Goal: Task Accomplishment & Management: Manage account settings

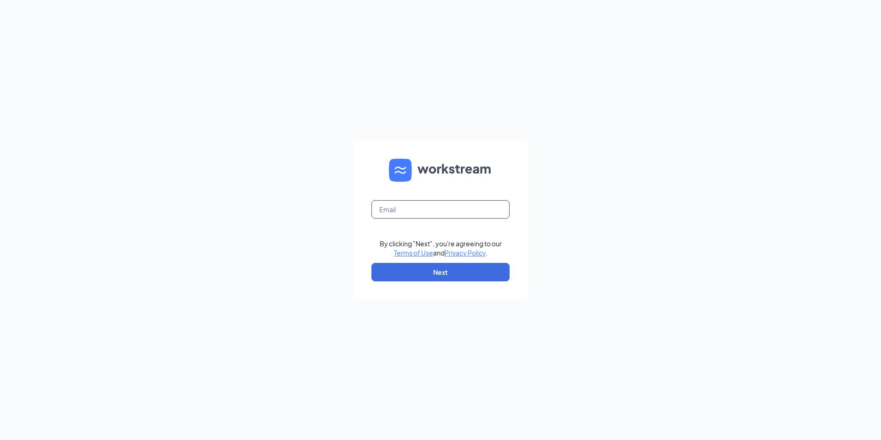
click at [426, 202] on input "text" at bounding box center [440, 209] width 138 height 18
paste input "arcadia.haidilao@gmail.com"
type input "arcadia.haidilao@gmail.com"
click at [421, 268] on button "Next" at bounding box center [440, 272] width 138 height 18
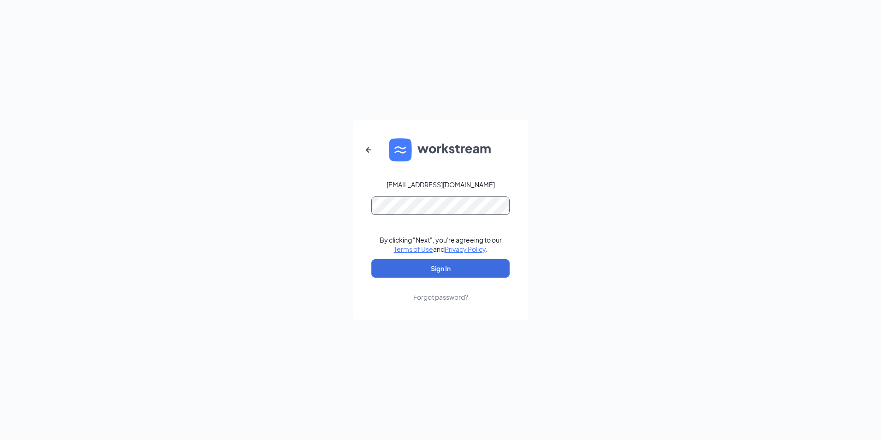
click at [371, 259] on button "Sign In" at bounding box center [440, 268] width 138 height 18
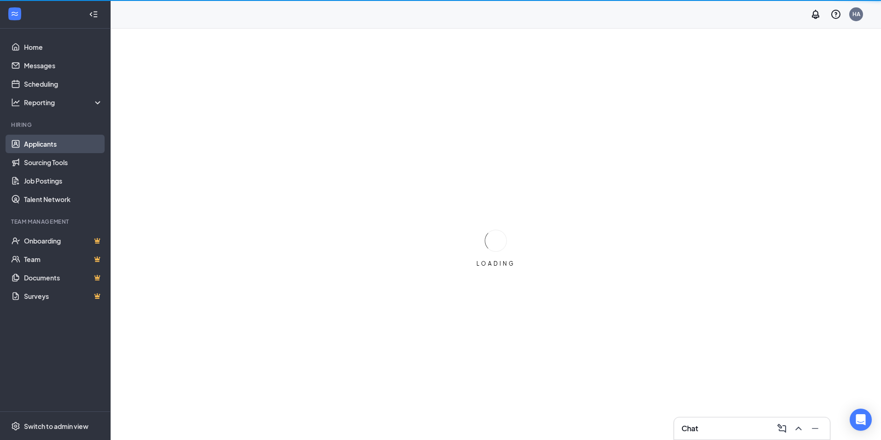
click at [52, 142] on link "Applicants" at bounding box center [63, 144] width 79 height 18
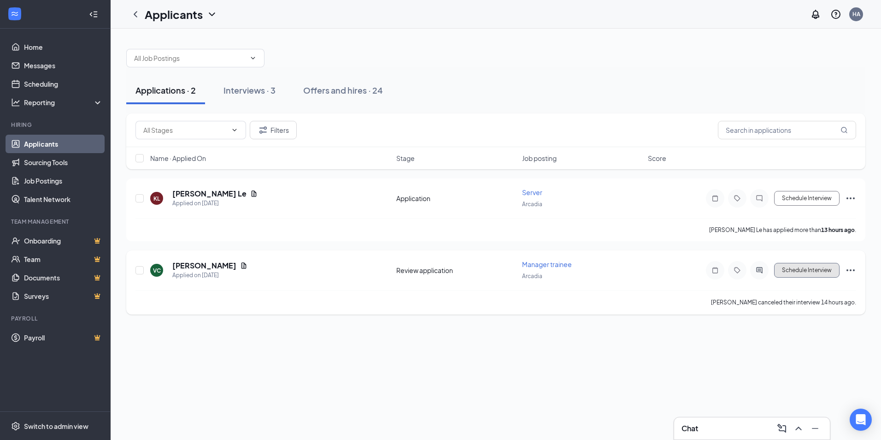
click at [796, 272] on button "Schedule Interview" at bounding box center [806, 270] width 65 height 15
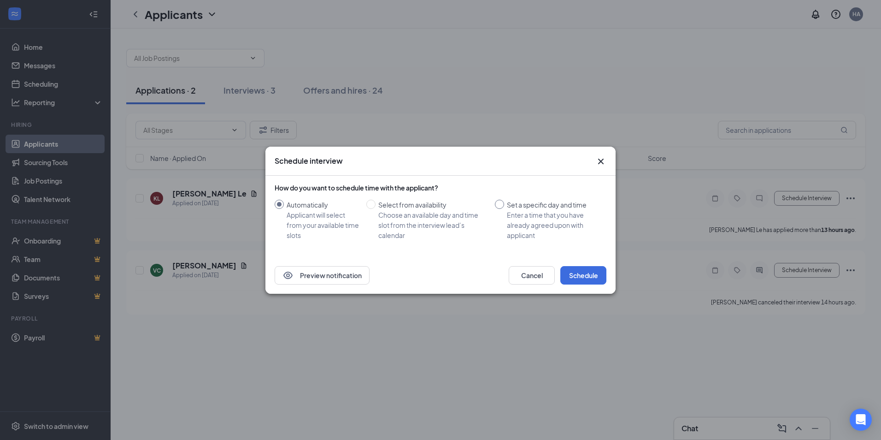
click at [501, 206] on input "Set a specific day and time Enter a time that you have already agreed upon with…" at bounding box center [499, 204] width 9 height 9
radio input "true"
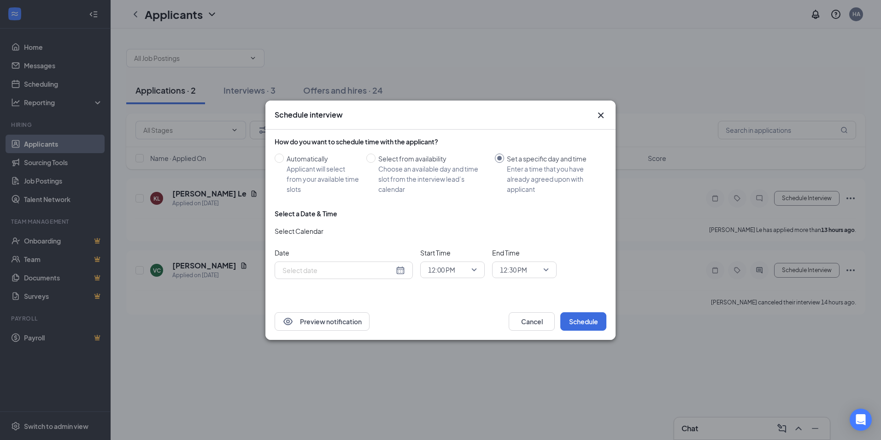
radio input "false"
click at [400, 271] on div "[DATE]" at bounding box center [343, 270] width 123 height 10
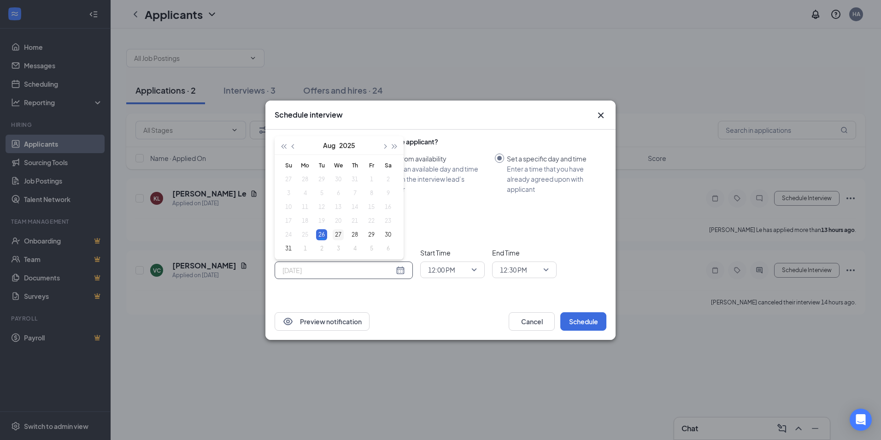
type input "[DATE]"
click at [337, 233] on div "27" at bounding box center [338, 234] width 11 height 11
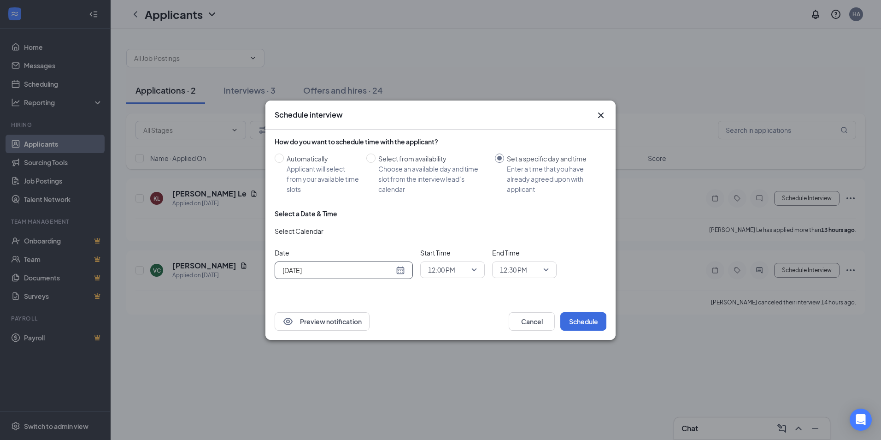
click at [441, 266] on span "12:00 PM" at bounding box center [441, 270] width 27 height 14
click at [446, 204] on span "02:45 PM" at bounding box center [441, 202] width 27 height 10
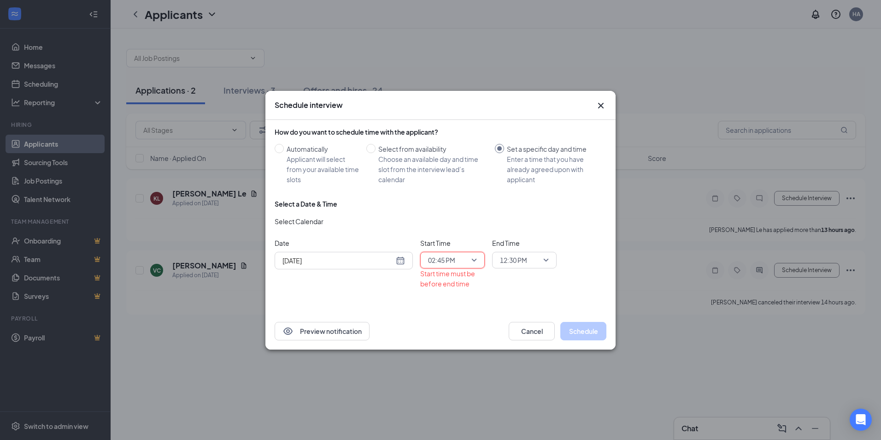
click at [525, 259] on span "12:30 PM" at bounding box center [513, 260] width 27 height 14
click at [518, 172] on span "03:00 PM" at bounding box center [512, 171] width 27 height 10
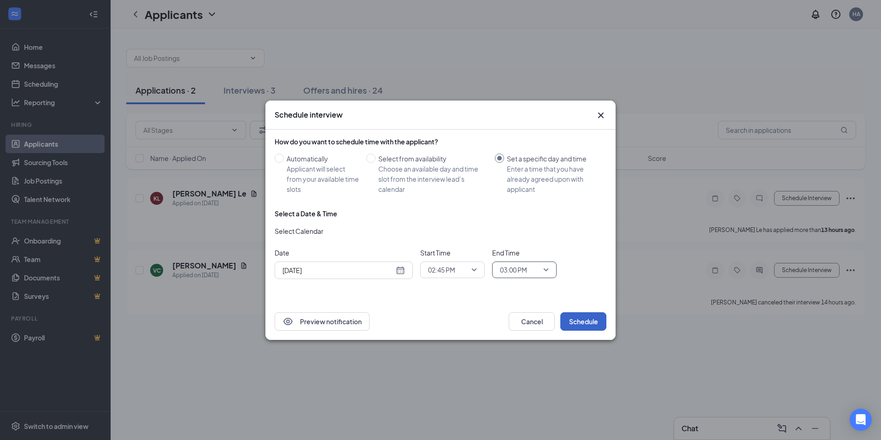
click at [587, 324] on button "Schedule" at bounding box center [583, 321] width 46 height 18
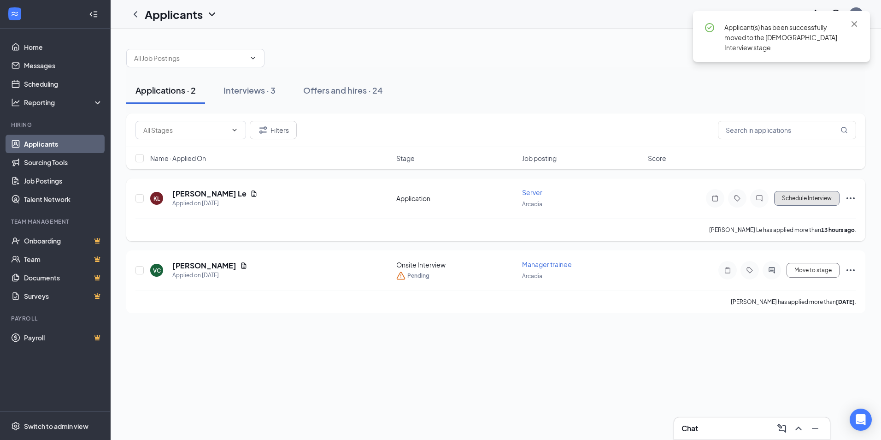
click at [811, 197] on button "Schedule Interview" at bounding box center [806, 198] width 65 height 15
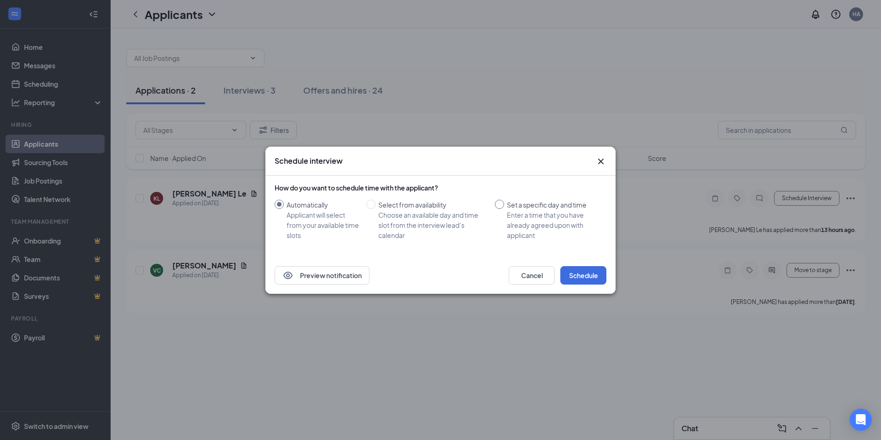
click at [514, 213] on div "Enter a time that you have already agreed upon with applicant" at bounding box center [553, 225] width 92 height 30
click at [504, 209] on input "Set a specific day and time Enter a time that you have already agreed upon with…" at bounding box center [499, 204] width 9 height 9
radio input "true"
radio input "false"
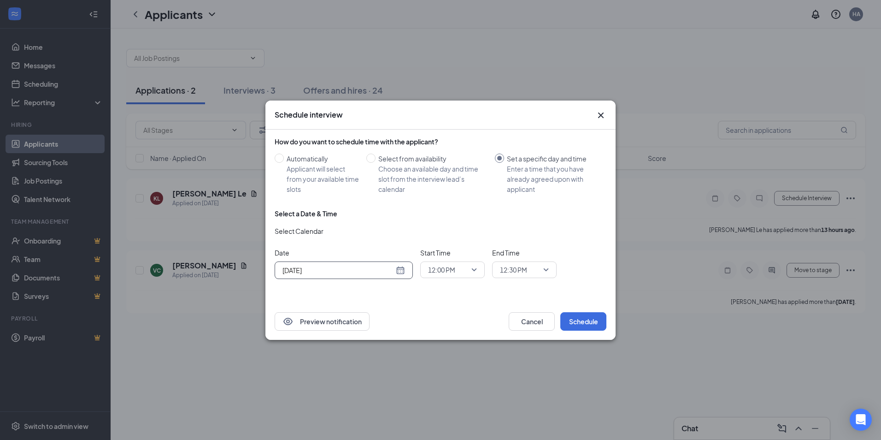
click at [402, 270] on div "[DATE]" at bounding box center [343, 270] width 123 height 10
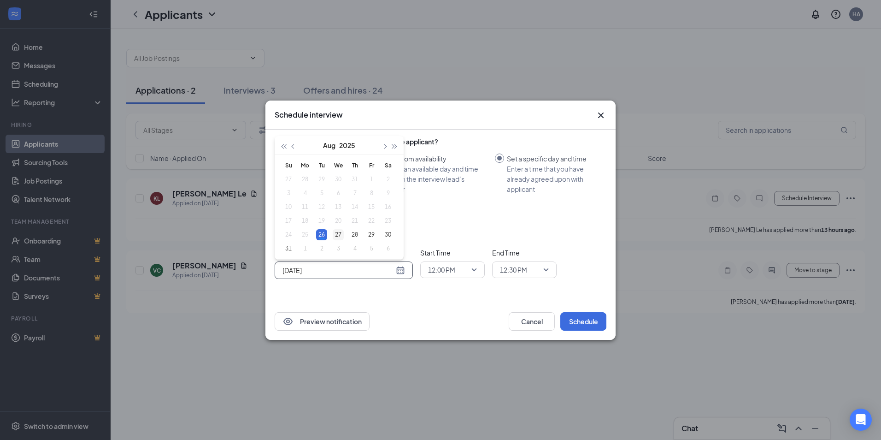
type input "[DATE]"
click at [336, 232] on div "27" at bounding box center [338, 234] width 11 height 11
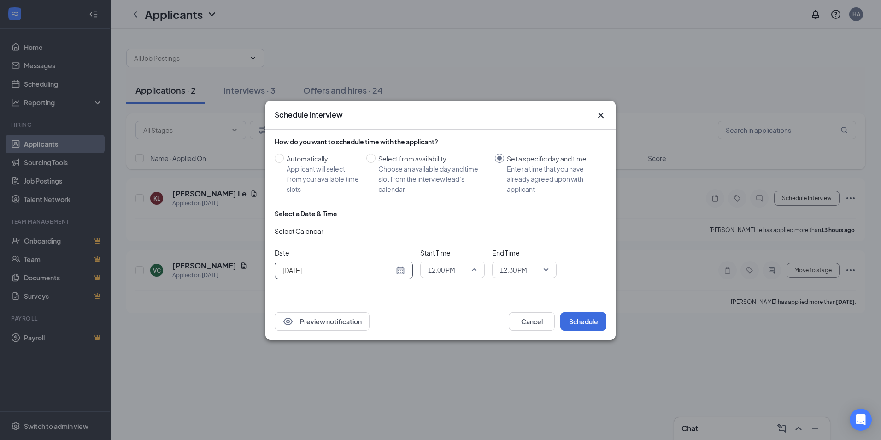
click at [448, 266] on span "12:00 PM" at bounding box center [441, 270] width 27 height 14
click at [450, 224] on span "02:30 PM" at bounding box center [441, 227] width 27 height 10
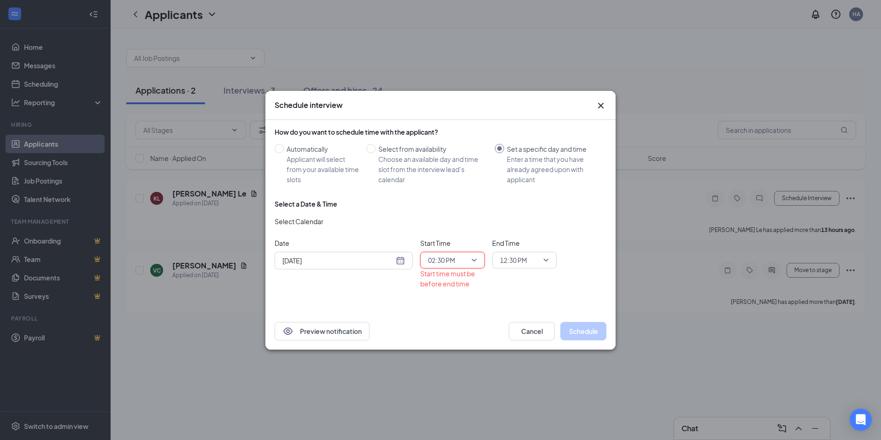
click at [517, 261] on span "12:30 PM" at bounding box center [513, 260] width 27 height 14
click at [517, 195] on span "02:45 PM" at bounding box center [512, 196] width 27 height 10
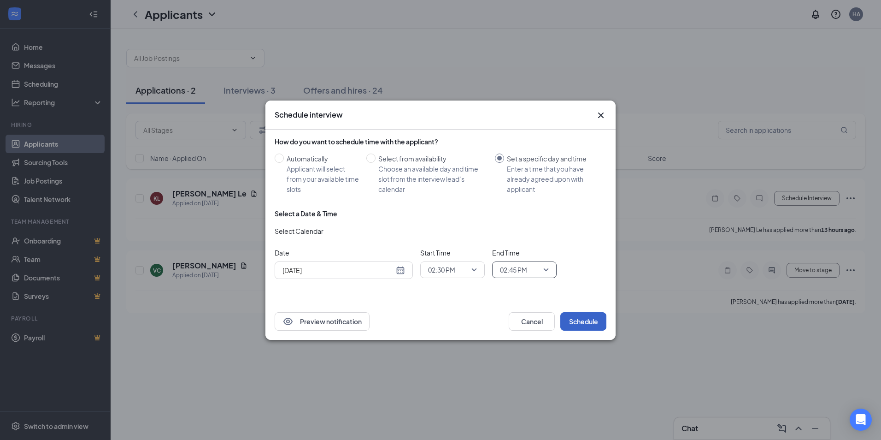
click at [579, 323] on button "Schedule" at bounding box center [583, 321] width 46 height 18
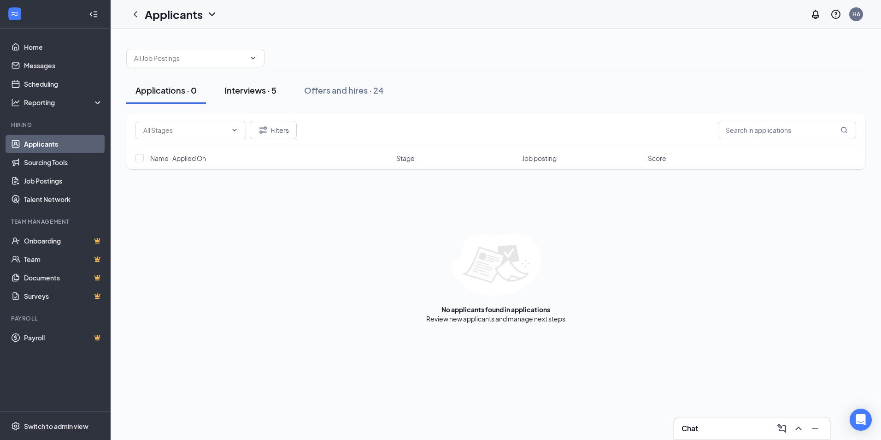
click at [253, 85] on div "Interviews · 5" at bounding box center [250, 90] width 52 height 12
